Goal: Task Accomplishment & Management: Complete application form

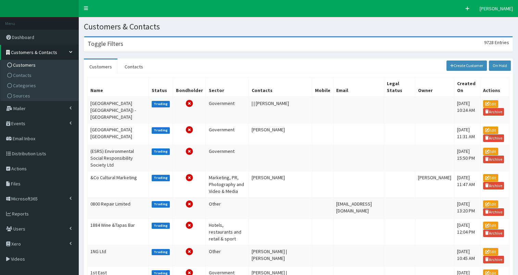
click at [120, 41] on h3 "Toggle Filters" at bounding box center [106, 44] width 36 height 6
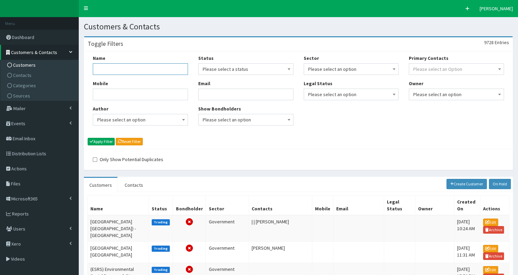
click at [121, 70] on input "Name" at bounding box center [140, 69] width 95 height 12
type input "run with it"
click at [103, 141] on button "Apply Filter" at bounding box center [101, 142] width 27 height 8
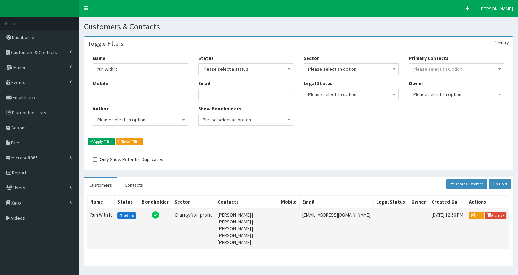
click at [98, 214] on td "Run With It" at bounding box center [101, 228] width 27 height 40
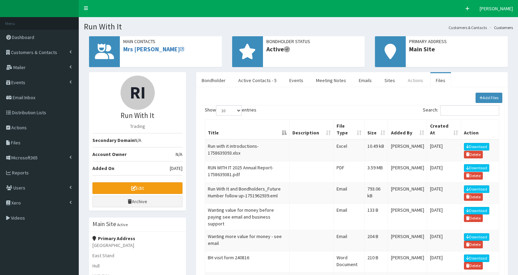
click at [404, 76] on link "Actions" at bounding box center [415, 80] width 26 height 14
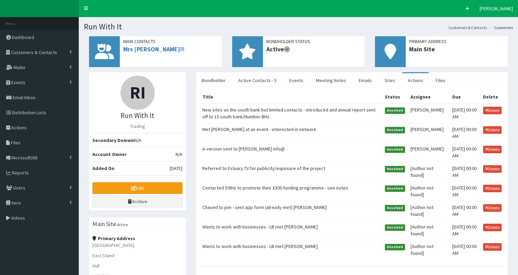
click at [247, 113] on td "New sites on the south bank but limited contacts - introduced and annual report…" at bounding box center [290, 113] width 182 height 20
select select
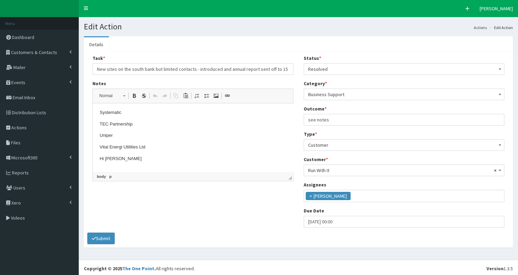
scroll to position [122, 0]
click at [115, 141] on p "Uniper" at bounding box center [193, 142] width 186 height 7
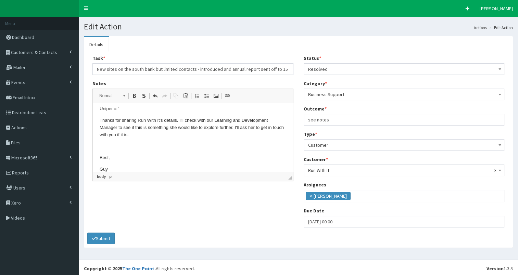
click at [125, 115] on body "ABP (Associated British Ports) Active Humber Ltd Air Products CATCH DN Colleges…" at bounding box center [193, 190] width 186 height 471
click at [124, 108] on p "Uniper = "" at bounding box center [193, 108] width 186 height 7
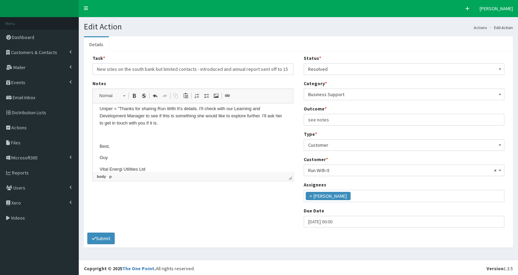
click at [167, 122] on p "Uniper = " Thanks for sharing Run With It's details. I'll check with our Learni…" at bounding box center [193, 115] width 186 height 21
click at [144, 146] on p "Hi Alastair" at bounding box center [193, 146] width 186 height 7
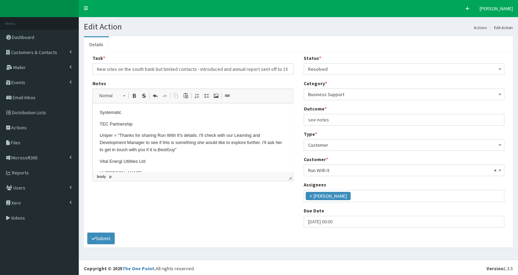
scroll to position [124, 0]
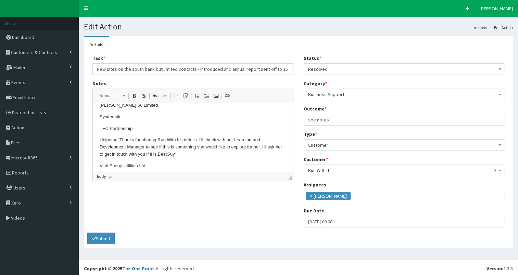
click at [149, 127] on p "TEC Partnership" at bounding box center [193, 128] width 186 height 7
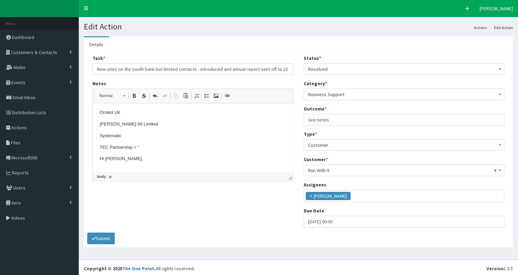
scroll to position [91, 0]
click at [159, 161] on p "TEC Partnership = "" at bounding box center [193, 161] width 186 height 7
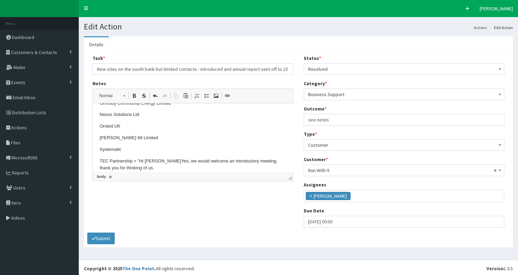
click at [140, 167] on p "TEC Partnership = " Hi Lea Yes, we would welcome an introductory meeting, thank…" at bounding box center [193, 165] width 186 height 14
click at [229, 167] on p "TEC Partnership = " Hi Lea Yes, we would welcome an introductory meeting, thank…" at bounding box center [193, 165] width 186 height 14
click at [257, 68] on input "New sites on the south bank but limited contacts - introduced and annual report…" at bounding box center [192, 69] width 201 height 12
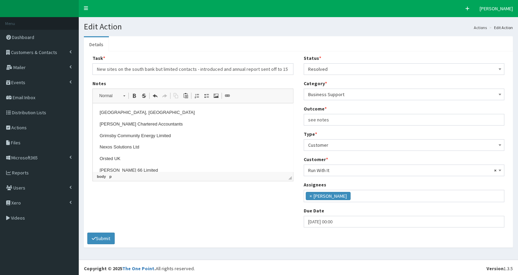
scroll to position [50, 0]
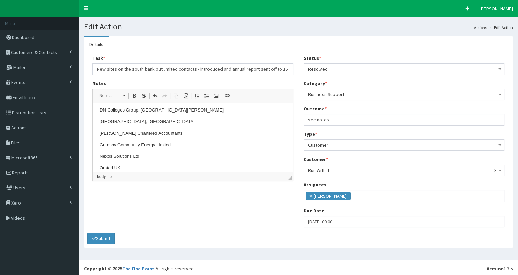
click at [211, 131] on p "Forrester Boyd Chartered Accountants" at bounding box center [193, 133] width 186 height 7
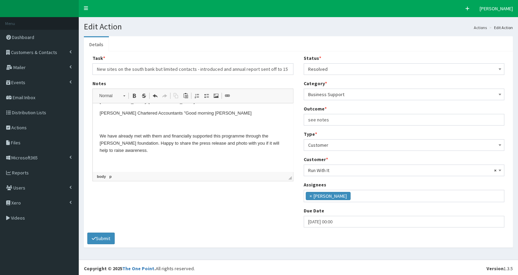
scroll to position [56, 0]
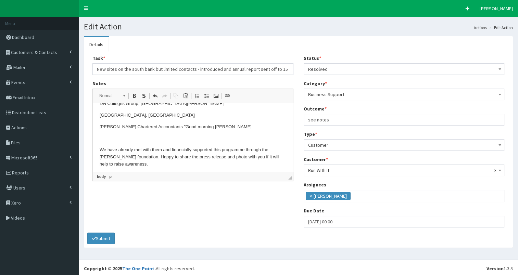
click at [227, 127] on p "Forrester Boyd Chartered Accountants " Good morning lea" at bounding box center [193, 127] width 186 height 7
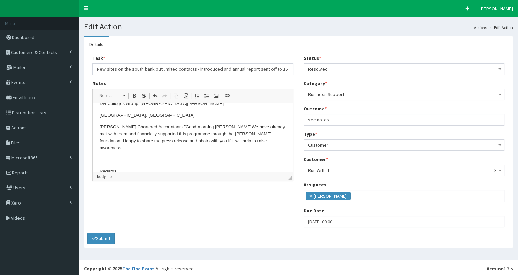
click at [241, 142] on p "Forrester Boyd Chartered Accountants " Good morning lea We have already met wit…" at bounding box center [193, 138] width 186 height 28
click at [255, 142] on p "Forrester Boyd Chartered Accountants " Good morning lea We have already met wit…" at bounding box center [193, 138] width 186 height 28
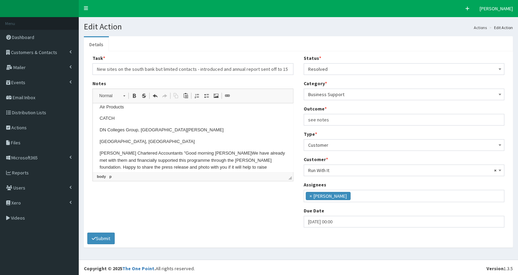
scroll to position [25, 0]
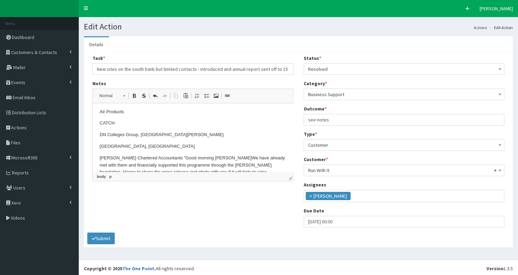
click at [119, 122] on p "CATCH" at bounding box center [193, 123] width 186 height 7
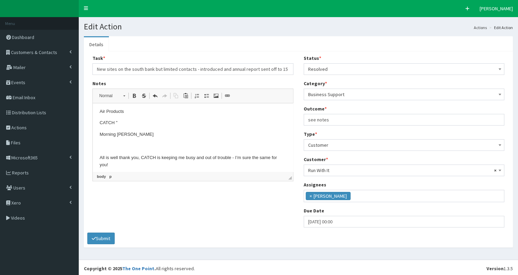
scroll to position [17, 0]
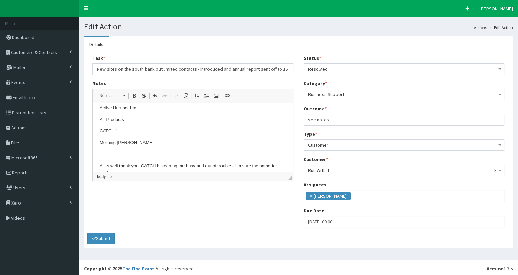
click at [139, 132] on p "CATCH "" at bounding box center [193, 131] width 186 height 7
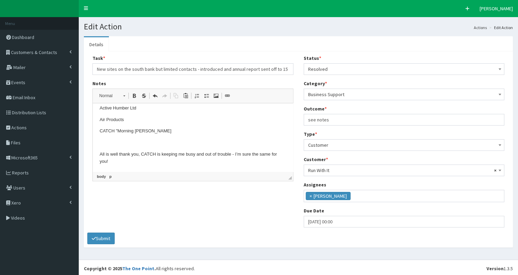
click at [159, 132] on p "CATCH " Morning Leahann" at bounding box center [193, 131] width 186 height 7
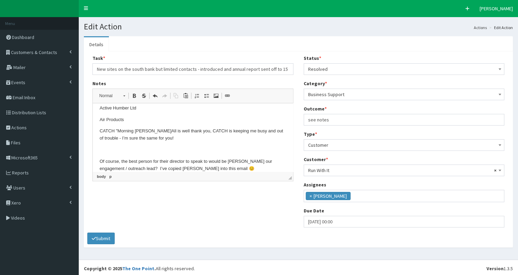
click at [181, 139] on p "CATCH " Morning Leahann All is well thank you, CATCH is keeping me busy and out…" at bounding box center [193, 135] width 186 height 14
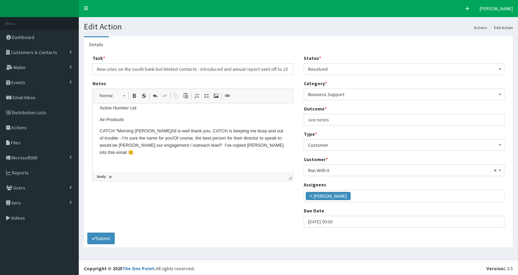
click at [174, 155] on p "CATCH " Morning Leahann All is well thank you, CATCH is keeping me busy and out…" at bounding box center [193, 142] width 186 height 28
click at [225, 67] on input "New sites on the south bank but limited contacts - introduced and annual report…" at bounding box center [192, 69] width 201 height 12
type input "New sites on the south bank but limited contacts - introduced and annual report…"
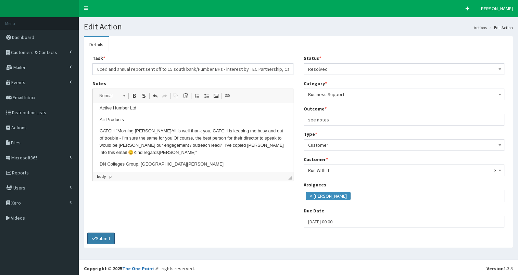
scroll to position [0, 0]
click at [100, 237] on button "Submit" at bounding box center [100, 239] width 27 height 12
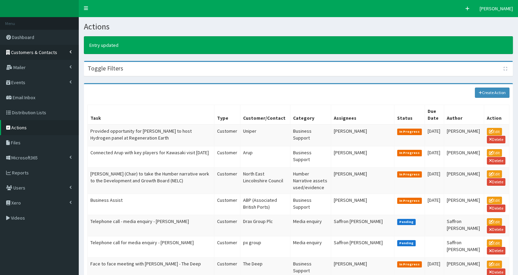
click at [44, 52] on span "Customers & Contacts" at bounding box center [34, 52] width 46 height 6
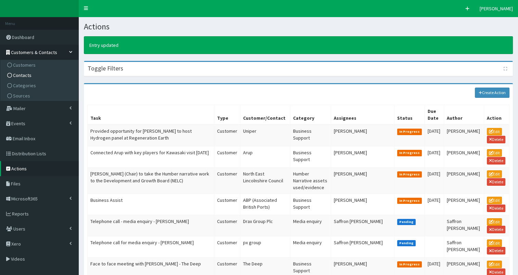
click at [41, 77] on link "Contacts" at bounding box center [40, 75] width 76 height 10
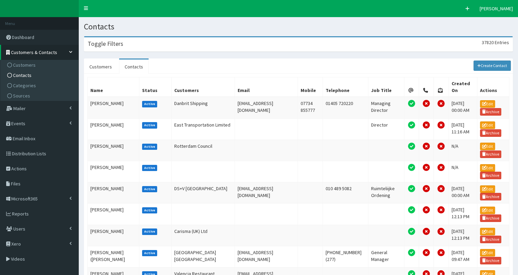
click at [155, 46] on div "Toggle Filters 37820 Entries" at bounding box center [298, 44] width 428 height 14
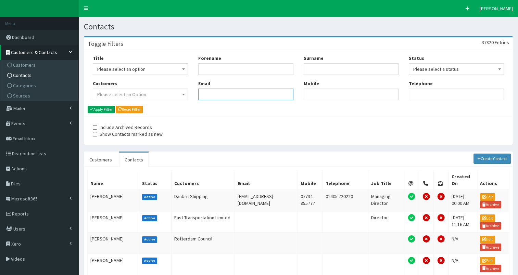
click at [206, 95] on input "Email" at bounding box center [245, 95] width 95 height 12
paste input "[PERSON_NAME][EMAIL_ADDRESS][PERSON_NAME][DOMAIN_NAME]"
type input "[PERSON_NAME][EMAIL_ADDRESS][PERSON_NAME][DOMAIN_NAME]"
click at [103, 109] on button "Apply Filter" at bounding box center [101, 110] width 27 height 8
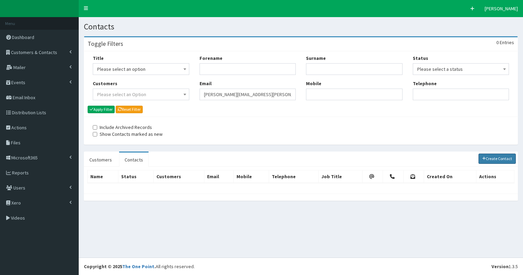
click at [492, 159] on link "Create Contact" at bounding box center [497, 159] width 38 height 10
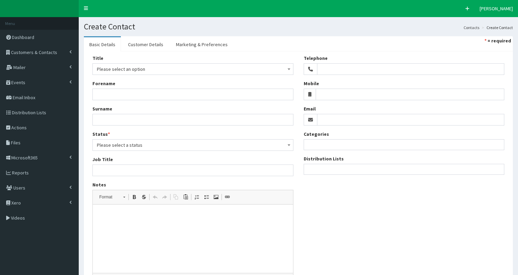
select select
click at [346, 118] on input "Email" at bounding box center [410, 120] width 187 height 12
paste input "[PERSON_NAME][EMAIL_ADDRESS][PERSON_NAME][DOMAIN_NAME]"
type input "[PERSON_NAME][EMAIL_ADDRESS][PERSON_NAME][DOMAIN_NAME]"
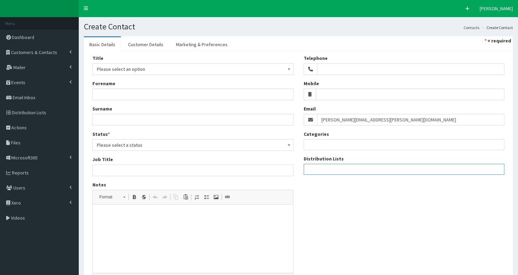
click at [329, 171] on ul at bounding box center [404, 168] width 200 height 9
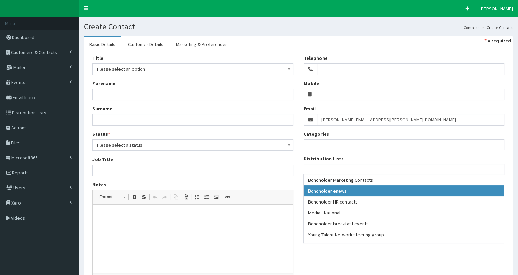
select select "79"
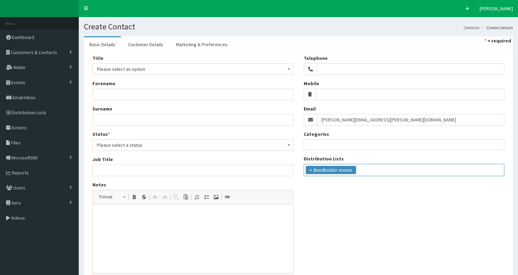
click at [369, 167] on ul "× Bondholder enews" at bounding box center [404, 169] width 200 height 10
click at [431, 170] on input "search" at bounding box center [433, 169] width 4 height 7
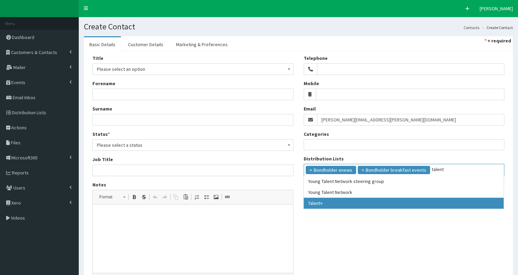
type input "talent"
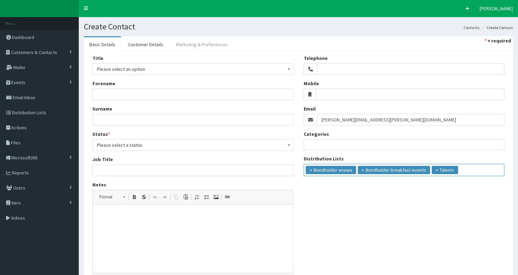
click at [200, 42] on link "Marketing & Preferences" at bounding box center [201, 44] width 63 height 14
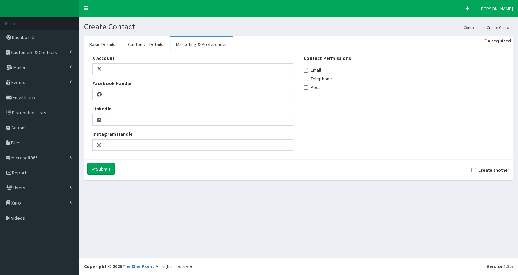
click at [312, 70] on label "Email" at bounding box center [311, 70] width 17 height 7
click at [308, 70] on input "Email" at bounding box center [305, 70] width 4 height 4
checkbox input "true"
click at [150, 43] on link "Customer Details" at bounding box center [145, 44] width 46 height 14
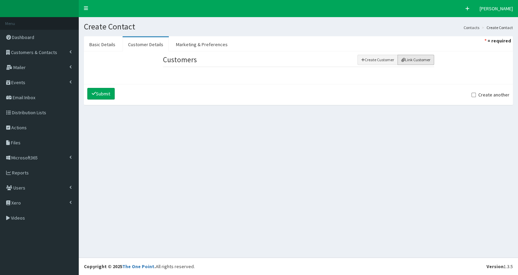
click at [420, 57] on button "Link Customer" at bounding box center [415, 60] width 37 height 10
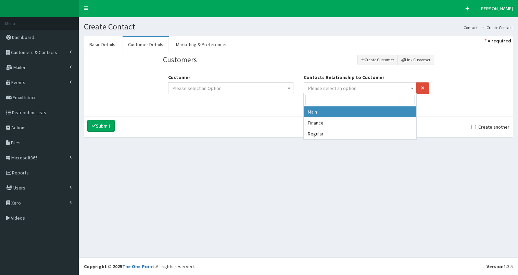
click at [359, 88] on span "Please select an option" at bounding box center [360, 88] width 104 height 10
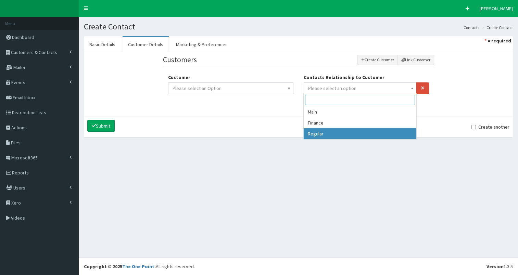
select select "3"
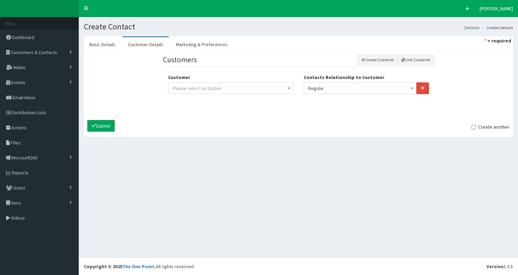
click at [270, 87] on span "Please select an Option" at bounding box center [230, 88] width 116 height 10
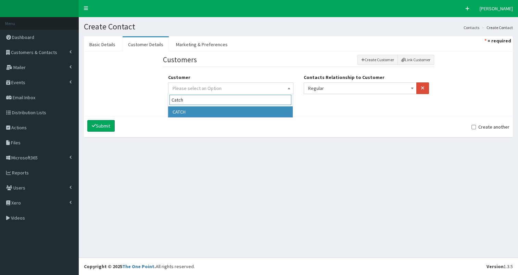
type input "Catch"
select select "7369"
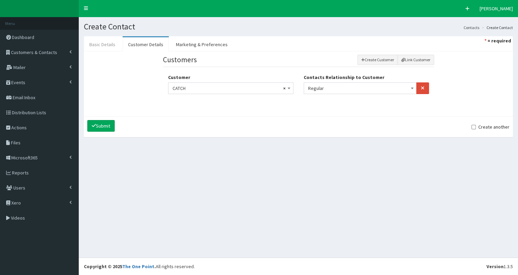
click at [106, 49] on link "Basic Details" at bounding box center [102, 44] width 37 height 14
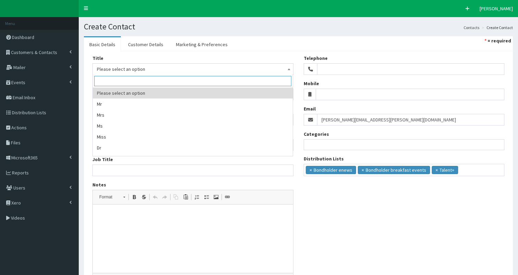
click at [109, 71] on span "Please select an option" at bounding box center [193, 69] width 192 height 10
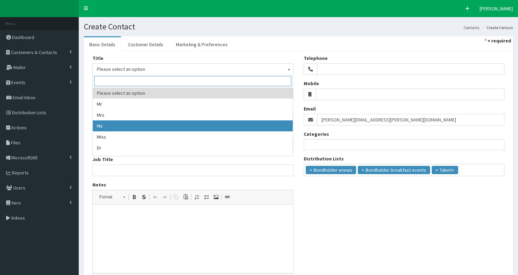
select select "3"
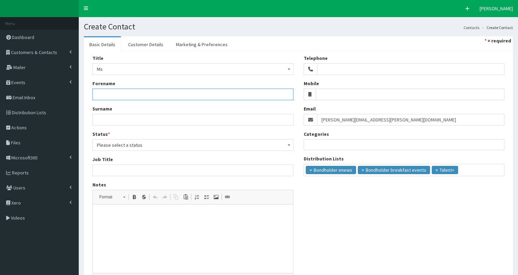
click at [117, 94] on input "Forename" at bounding box center [192, 95] width 201 height 12
paste input "Caitlin.Patterson@catchuk.org"
type input "Caitlin.Patterson@catchuk.org"
click at [110, 119] on input "Surname" at bounding box center [192, 120] width 201 height 12
paste input "[PERSON_NAME][EMAIL_ADDRESS][PERSON_NAME][DOMAIN_NAME]"
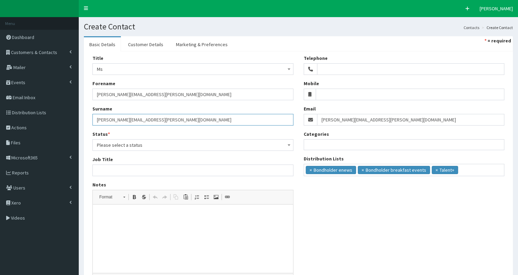
type input "[PERSON_NAME][EMAIL_ADDRESS][PERSON_NAME][DOMAIN_NAME]"
click at [120, 144] on span "Please select a status" at bounding box center [193, 145] width 192 height 10
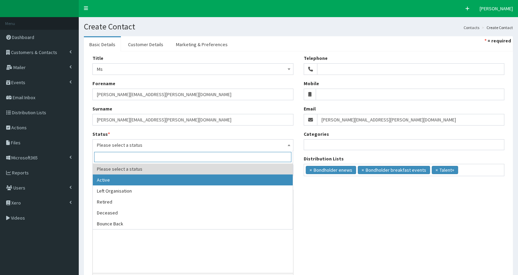
select select "1"
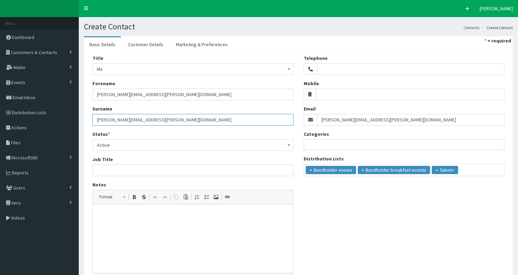
click at [94, 120] on input "[PERSON_NAME][EMAIL_ADDRESS][PERSON_NAME][DOMAIN_NAME]" at bounding box center [192, 120] width 201 height 12
type input "Patterson"
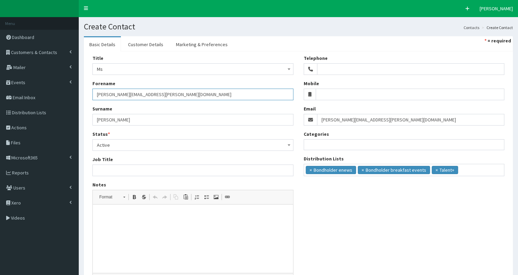
click at [109, 93] on input "[PERSON_NAME][EMAIL_ADDRESS][PERSON_NAME][DOMAIN_NAME]" at bounding box center [192, 95] width 201 height 12
type input "Caitlin"
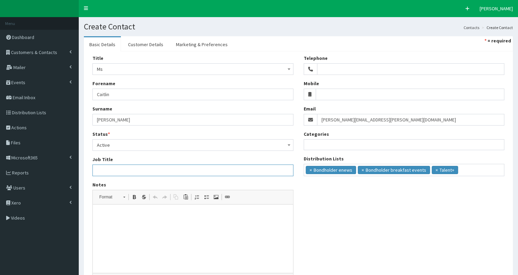
click at [121, 172] on input "Job Title" at bounding box center [192, 171] width 201 height 12
paste input "Outreach and Engagement Lead"
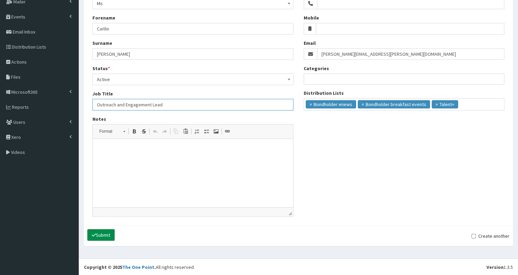
type input "Outreach and Engagement Lead"
click at [107, 234] on button "Submit" at bounding box center [100, 235] width 27 height 12
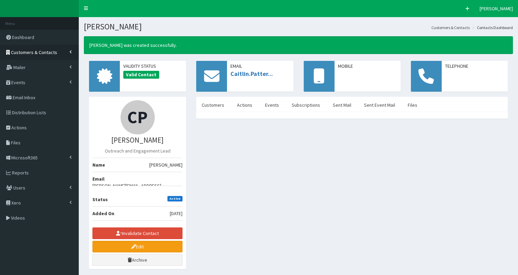
click at [45, 52] on span "Customers & Contacts" at bounding box center [34, 52] width 46 height 6
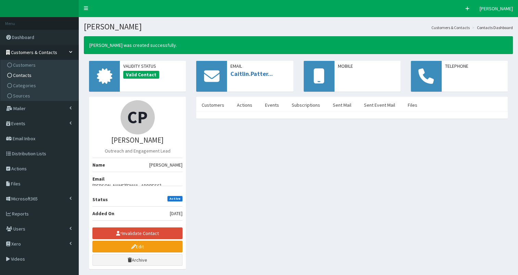
click at [43, 74] on link "Contacts" at bounding box center [40, 75] width 76 height 10
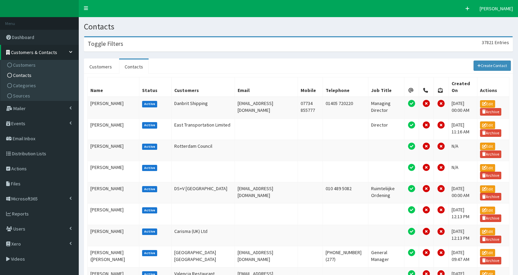
click at [148, 46] on div "Toggle Filters 37821 Entries" at bounding box center [298, 44] width 428 height 14
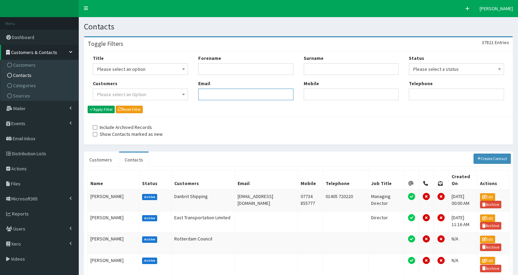
click at [211, 93] on input "Email" at bounding box center [245, 95] width 95 height 12
paste input "[PERSON_NAME][EMAIL_ADDRESS][PERSON_NAME][DOMAIN_NAME]"
type input "[PERSON_NAME][EMAIL_ADDRESS][PERSON_NAME][DOMAIN_NAME]"
click at [102, 109] on button "Apply Filter" at bounding box center [101, 110] width 27 height 8
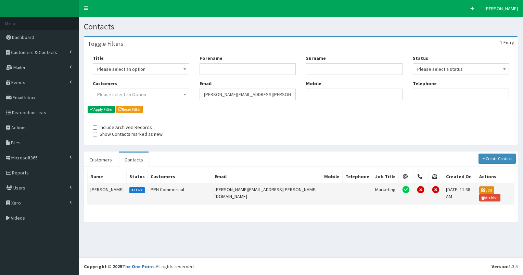
click at [480, 189] on link "Edit" at bounding box center [486, 190] width 15 height 8
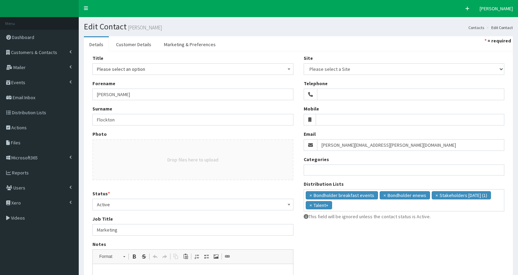
select select
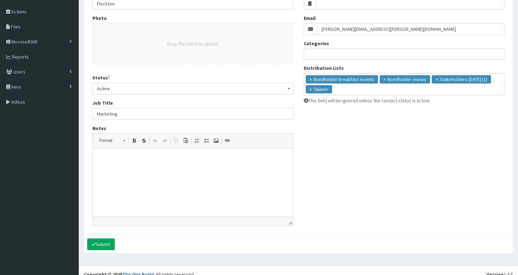
scroll to position [115, 0]
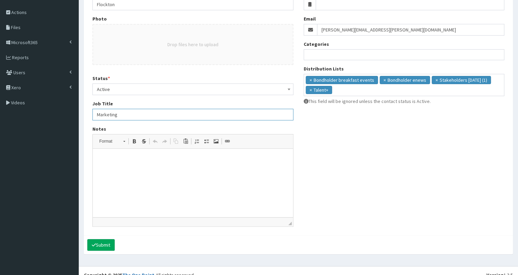
drag, startPoint x: 97, startPoint y: 112, endPoint x: 177, endPoint y: 111, distance: 80.1
click at [177, 111] on input "Marketing" at bounding box center [192, 115] width 201 height 12
click at [111, 160] on p at bounding box center [193, 159] width 186 height 7
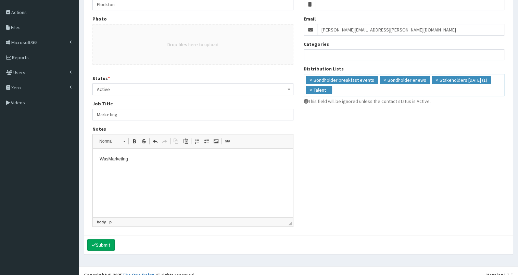
click at [353, 91] on ul "× Bondholder breakfast events × Bondholder enews × Stakeholders May 2023 (1) × …" at bounding box center [404, 84] width 200 height 20
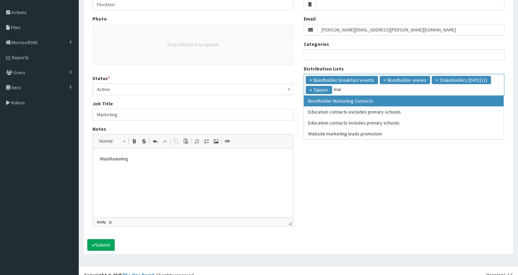
scroll to position [0, 0]
type input "mar"
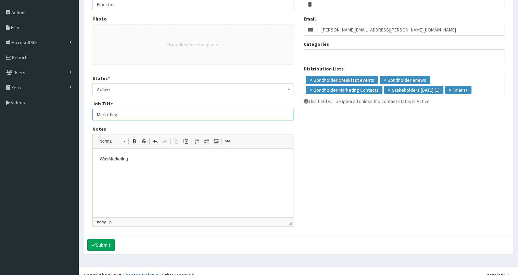
drag, startPoint x: 96, startPoint y: 112, endPoint x: 144, endPoint y: 116, distance: 47.4
click at [144, 116] on input "Marketing" at bounding box center [192, 115] width 201 height 12
type input "Office Manager"
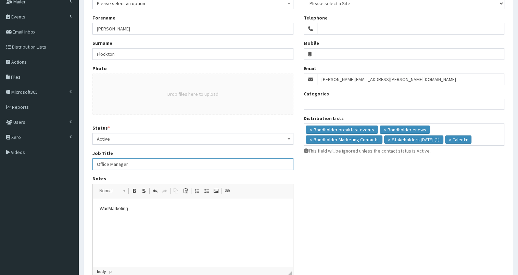
scroll to position [65, 0]
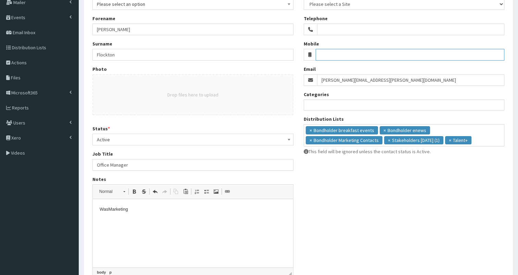
click at [345, 55] on input "Mobile" at bounding box center [409, 55] width 189 height 12
paste input "07593 439085"
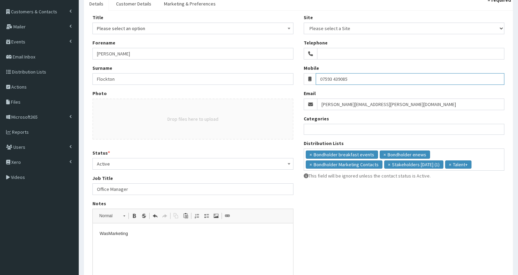
scroll to position [4, 0]
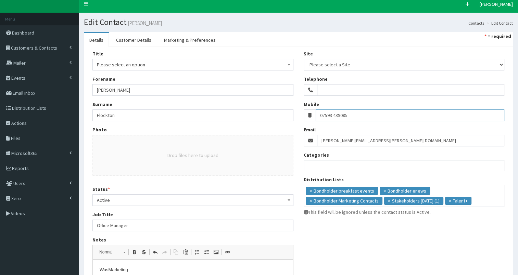
type input "07593 439085"
click at [157, 63] on span "Please select an option" at bounding box center [193, 65] width 192 height 10
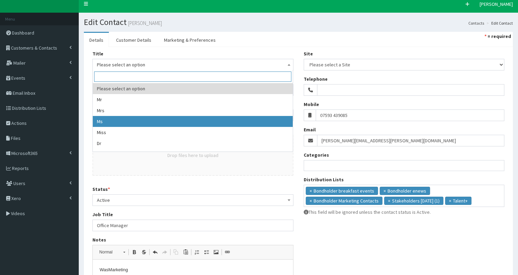
select select "3"
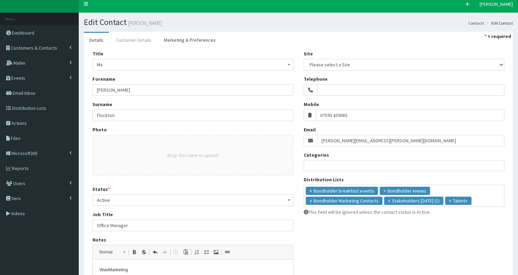
click at [145, 42] on link "Customer Details" at bounding box center [134, 40] width 46 height 14
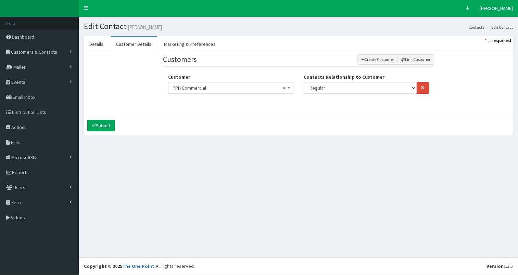
scroll to position [0, 0]
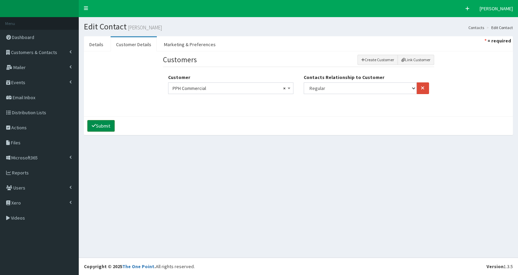
click at [102, 124] on button "Submit" at bounding box center [100, 126] width 27 height 12
